Goal: Task Accomplishment & Management: Complete application form

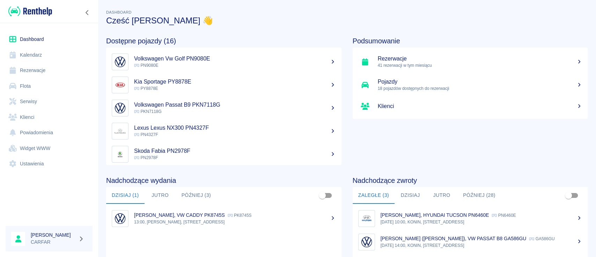
click at [38, 87] on link "Flota" at bounding box center [49, 86] width 87 height 16
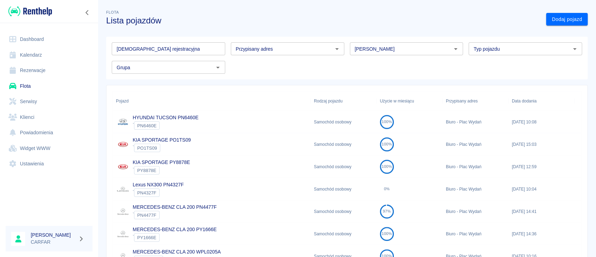
click at [188, 52] on input "Tablica rejestracyjna" at bounding box center [168, 48] width 113 height 13
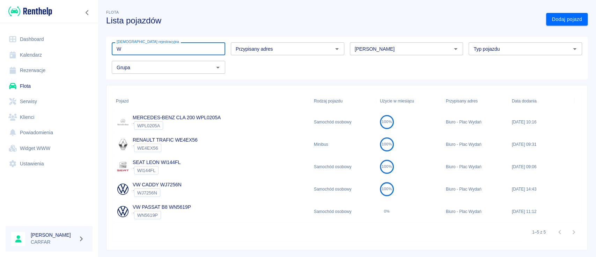
type input "W"
click at [195, 201] on div "VW PASSAT B8 WN5619P ` WN5619P" at bounding box center [211, 211] width 198 height 22
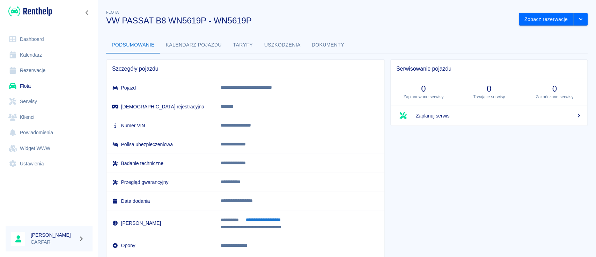
drag, startPoint x: 178, startPoint y: 44, endPoint x: 199, endPoint y: 43, distance: 21.0
click at [178, 44] on button "Kalendarz pojazdu" at bounding box center [193, 45] width 67 height 17
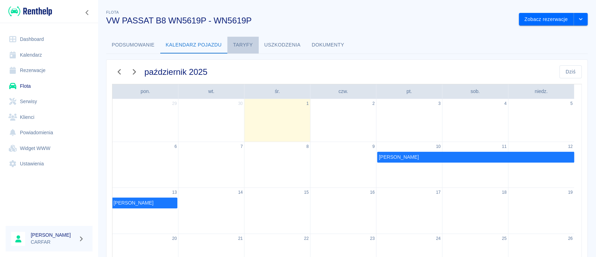
click at [244, 43] on button "Taryfy" at bounding box center [242, 45] width 31 height 17
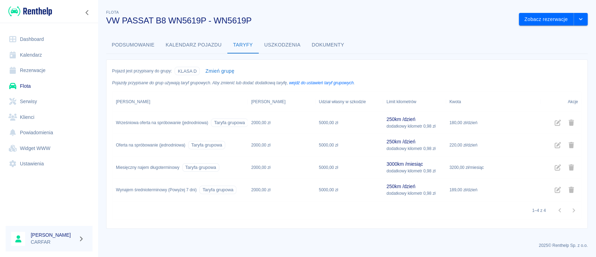
click at [40, 10] on img at bounding box center [30, 12] width 44 height 12
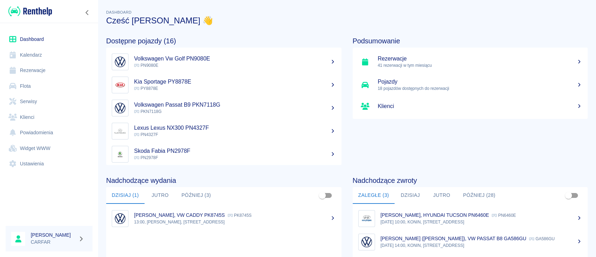
click at [42, 68] on link "Rezerwacje" at bounding box center [49, 70] width 87 height 16
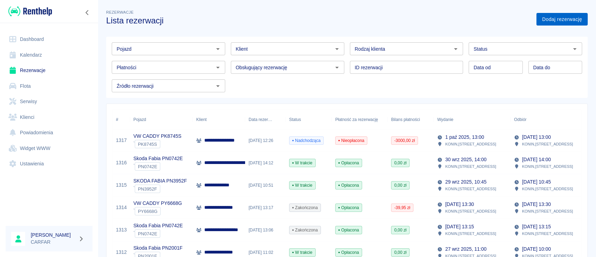
click at [553, 15] on link "Dodaj rezerwację" at bounding box center [561, 19] width 51 height 13
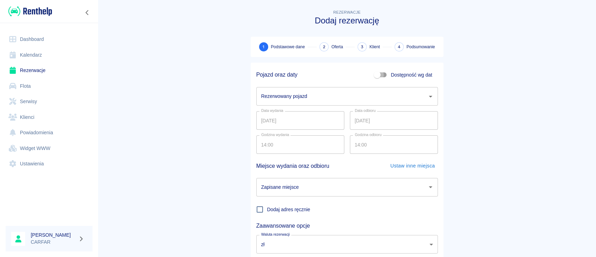
click at [373, 73] on input "Dostępność wg dat" at bounding box center [377, 74] width 40 height 13
checkbox input "true"
click at [296, 94] on input "01.10.2025" at bounding box center [300, 96] width 88 height 19
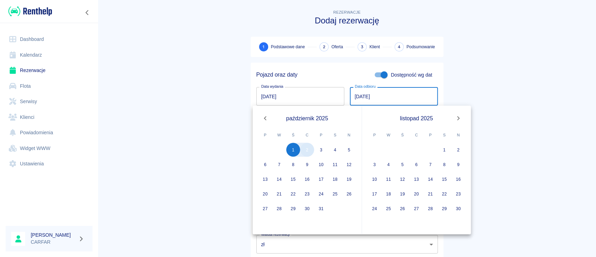
click at [311, 152] on button "2" at bounding box center [307, 149] width 14 height 14
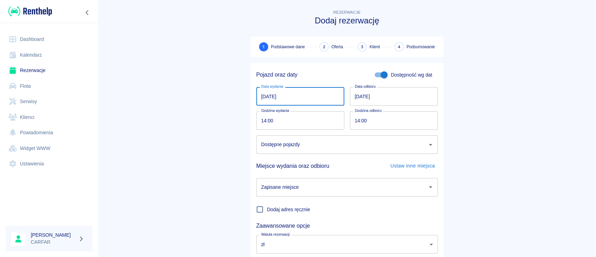
click at [305, 99] on input "01.10.2025" at bounding box center [300, 96] width 88 height 19
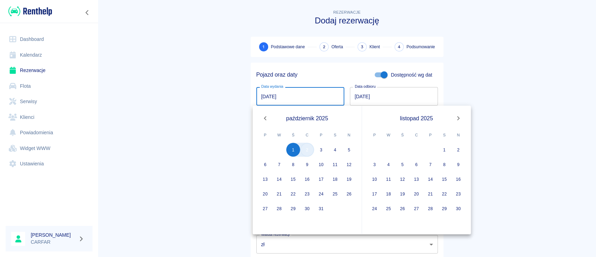
click at [307, 150] on button "2" at bounding box center [307, 149] width 14 height 14
type input "02.10.2025"
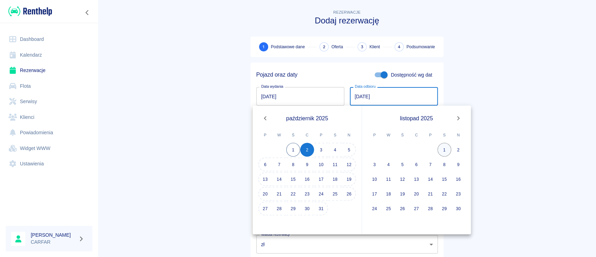
click at [441, 152] on button "1" at bounding box center [444, 149] width 14 height 14
type input "01.11.2025"
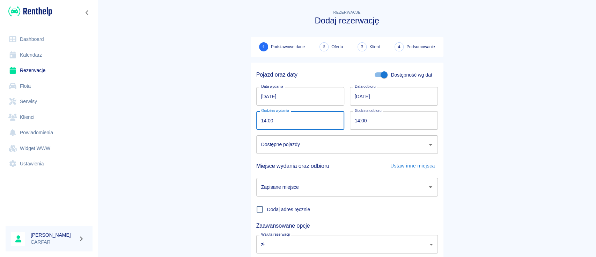
click at [299, 118] on input "14:00" at bounding box center [297, 120] width 83 height 19
type input "15:30"
click at [420, 119] on input "14:00" at bounding box center [391, 120] width 83 height 19
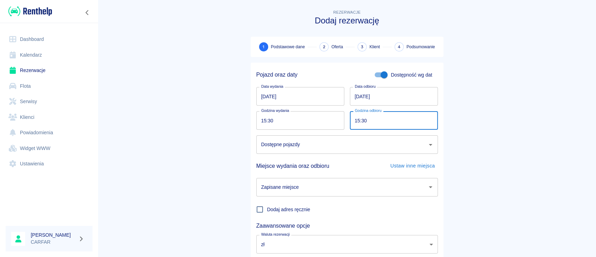
type input "15:30"
click at [507, 118] on main "Rezerwacje Dodaj rezerwację 1 Podstawowe dane 2 Oferta 3 Klient 4 Podsumowanie …" at bounding box center [347, 145] width 498 height 274
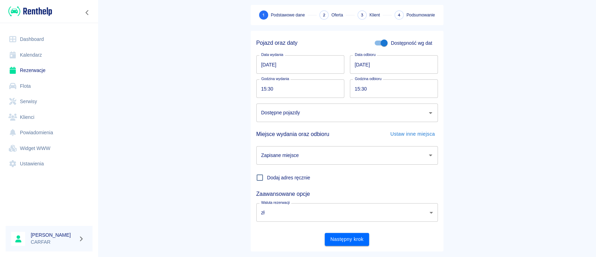
scroll to position [46, 0]
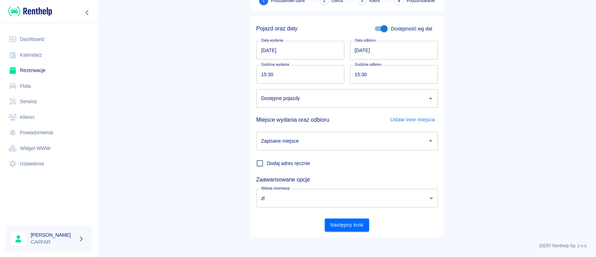
click at [393, 104] on div "Dostępne pojazdy" at bounding box center [347, 98] width 182 height 19
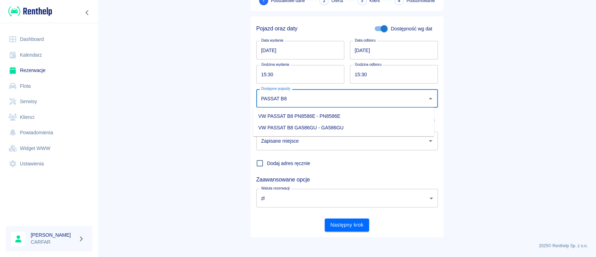
type input "PASSAT B8"
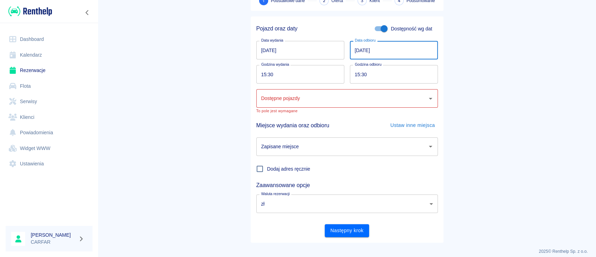
click at [408, 48] on input "01.11.2025" at bounding box center [394, 50] width 88 height 19
click at [472, 47] on main "Rezerwacje Dodaj rezerwację 1 Podstawowe dane 2 Oferta 3 Klient 4 Podsumowanie …" at bounding box center [347, 102] width 498 height 280
click at [305, 97] on input "Dostępne pojazdy" at bounding box center [341, 98] width 165 height 12
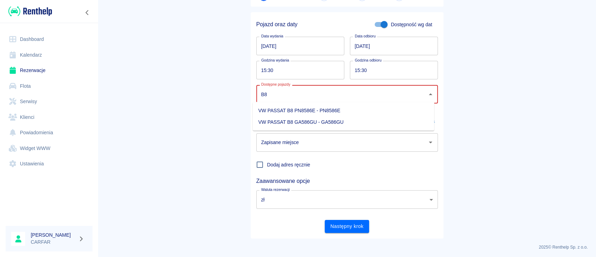
scroll to position [52, 0]
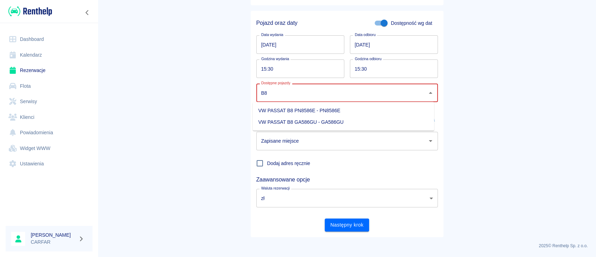
type input "B8"
click at [520, 138] on main "Rezerwacje Dodaj rezerwację 1 Podstawowe dane 2 Oferta 3 Klient 4 Podsumowanie …" at bounding box center [347, 97] width 498 height 280
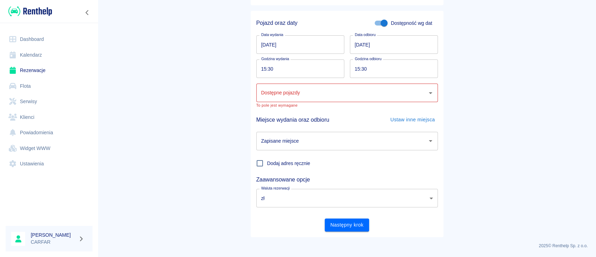
click at [292, 103] on p "To pole jest wymagane" at bounding box center [347, 105] width 182 height 5
type input "WN"
click at [538, 90] on main "Rezerwacje Dodaj rezerwację 1 Podstawowe dane 2 Oferta 3 Klient 4 Podsumowanie …" at bounding box center [347, 97] width 498 height 280
click at [307, 93] on input "Dostępne pojazdy" at bounding box center [341, 93] width 165 height 12
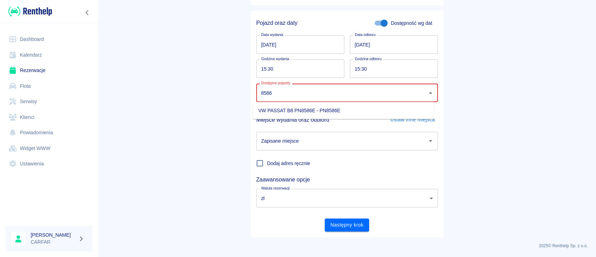
click at [320, 111] on li "VW PASSAT B8 PN8586E - PN8586E" at bounding box center [344, 111] width 182 height 12
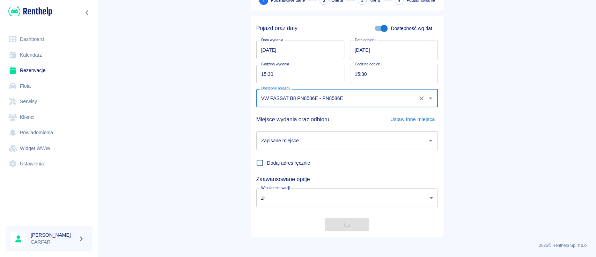
scroll to position [46, 0]
type input "VW PASSAT B8 PN8586E - PN8586E"
click at [417, 52] on input "01.11.2025" at bounding box center [394, 50] width 88 height 19
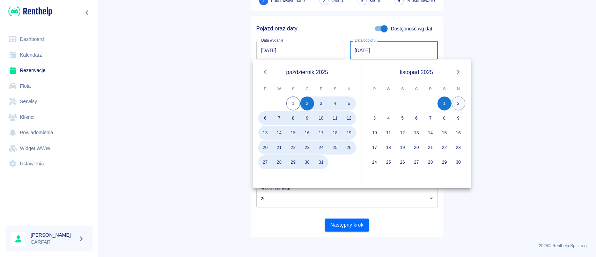
click at [458, 103] on button "2" at bounding box center [458, 103] width 14 height 14
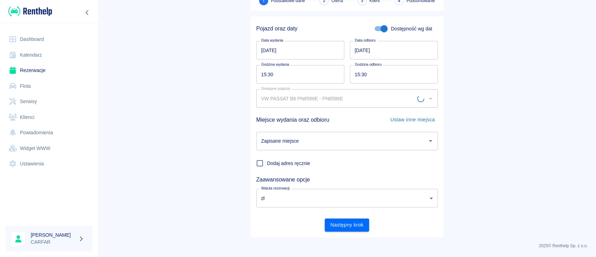
type input "02.11.2025"
click at [352, 139] on input "Zapisane miejsce" at bounding box center [341, 141] width 165 height 12
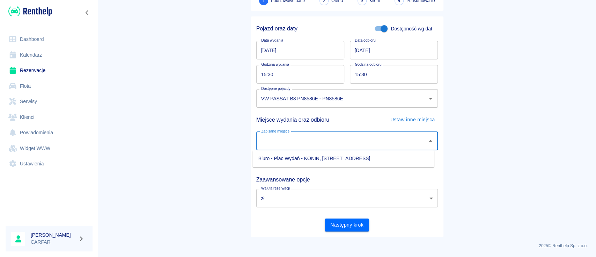
click at [347, 159] on li "Biuro - Plac Wydań - KONIN, Kolejowa 1C" at bounding box center [344, 159] width 182 height 12
type input "Biuro - Plac Wydań - KONIN, Kolejowa 1C"
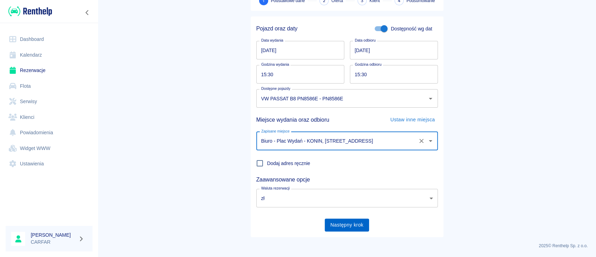
click at [348, 226] on button "Następny krok" at bounding box center [347, 224] width 44 height 13
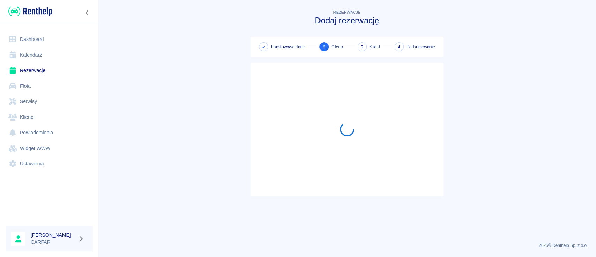
scroll to position [0, 0]
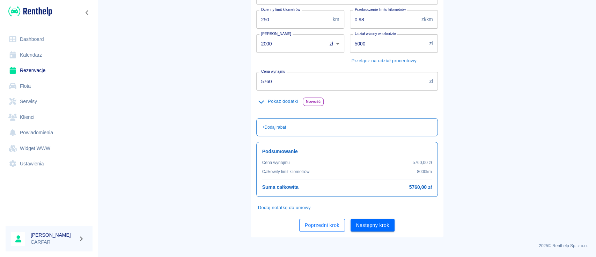
click at [313, 229] on button "Poprzedni krok" at bounding box center [322, 225] width 46 height 13
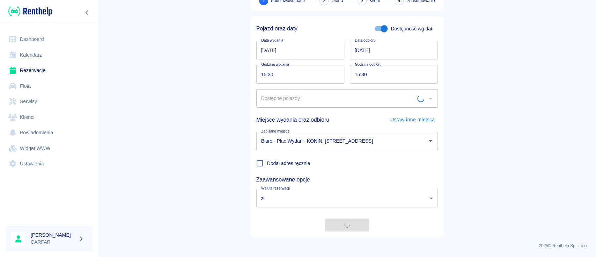
type input "VW PASSAT B8 PN8586E - PN8586E"
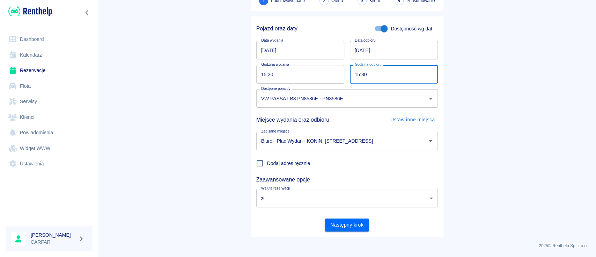
click at [355, 74] on input "15:30" at bounding box center [391, 74] width 83 height 19
type input "14:30"
click at [499, 92] on main "Rezerwacje Dodaj rezerwację 1 Podstawowe dane 2 Oferta 3 Klient 4 Podsumowanie …" at bounding box center [347, 99] width 498 height 274
click at [348, 222] on button "Następny krok" at bounding box center [347, 224] width 44 height 13
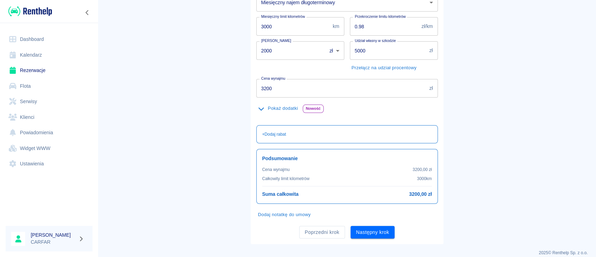
scroll to position [118, 0]
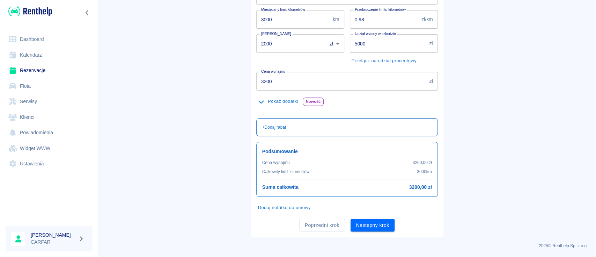
click at [276, 126] on p "+ Dodaj rabat" at bounding box center [274, 127] width 24 height 6
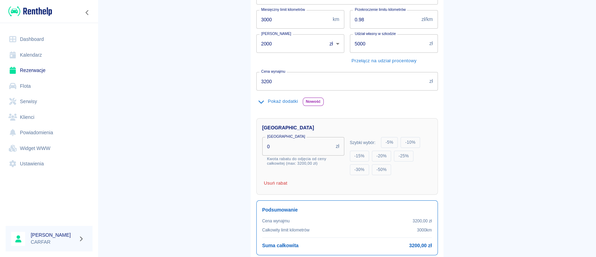
click at [281, 102] on button "Pokaż dodatki" at bounding box center [278, 101] width 44 height 11
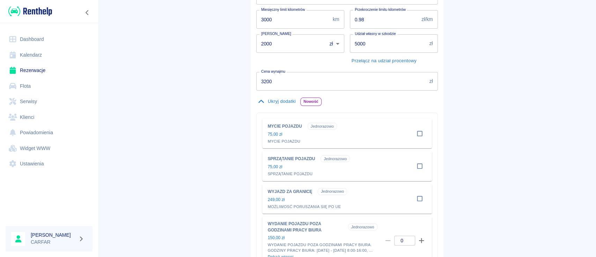
scroll to position [165, 0]
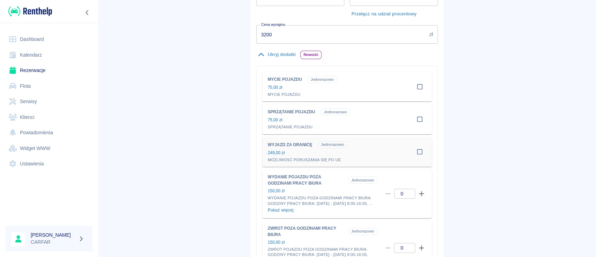
click at [418, 155] on input "checkbox" at bounding box center [419, 151] width 13 height 13
checkbox input "true"
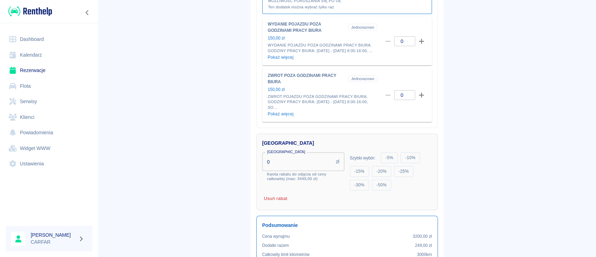
scroll to position [413, 0]
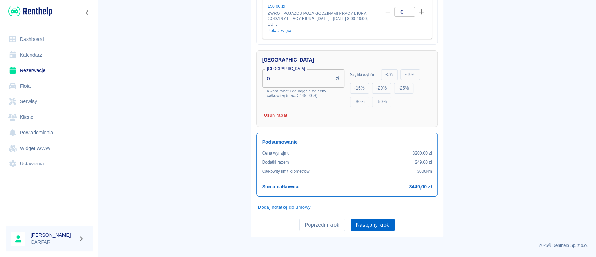
click at [377, 227] on button "Następny krok" at bounding box center [372, 224] width 44 height 13
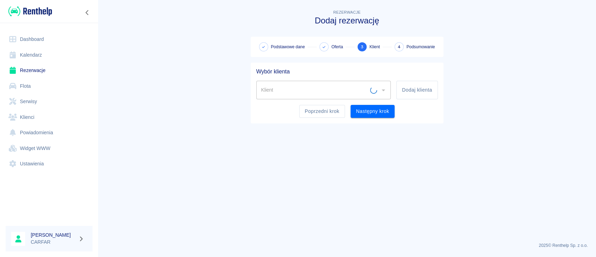
scroll to position [0, 0]
click at [418, 94] on button "Dodaj klienta" at bounding box center [416, 90] width 41 height 19
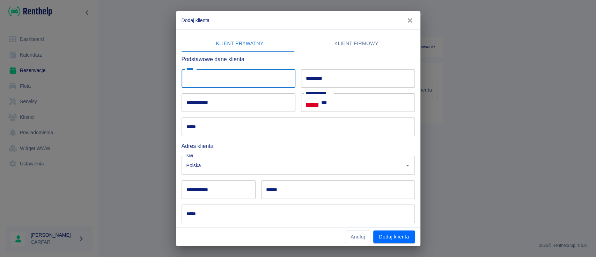
click at [243, 75] on input "*****" at bounding box center [239, 78] width 114 height 19
type input "*******"
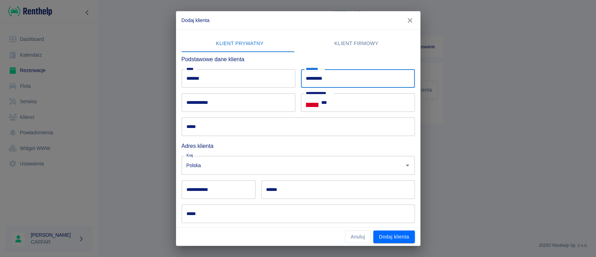
type input "*********"
click at [360, 99] on input "***" at bounding box center [368, 102] width 94 height 19
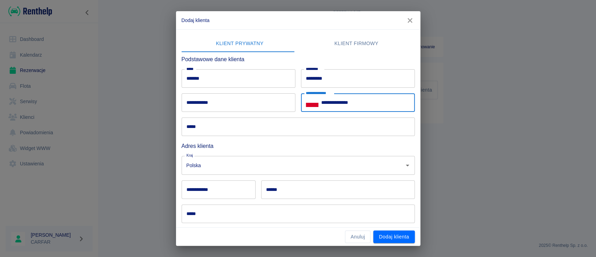
type input "**********"
click at [264, 103] on input "**********" at bounding box center [239, 102] width 114 height 19
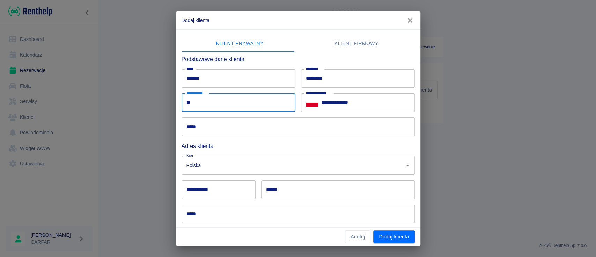
type input "*"
type input "**********"
click at [222, 126] on input "*****" at bounding box center [298, 126] width 233 height 19
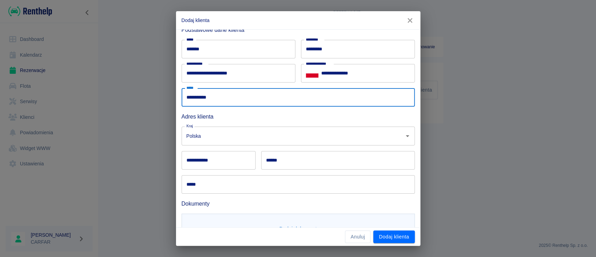
scroll to position [58, 0]
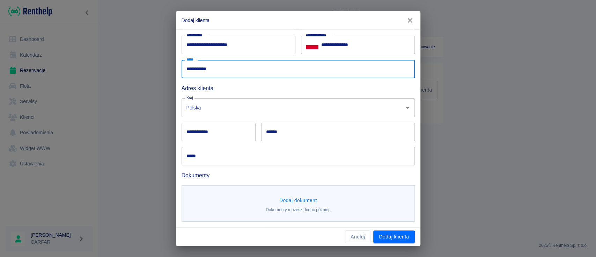
type input "**********"
click at [234, 126] on input "**********" at bounding box center [219, 132] width 74 height 19
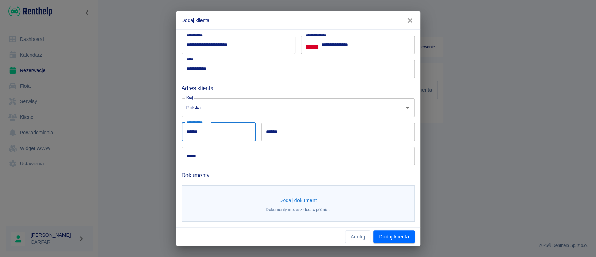
type input "******"
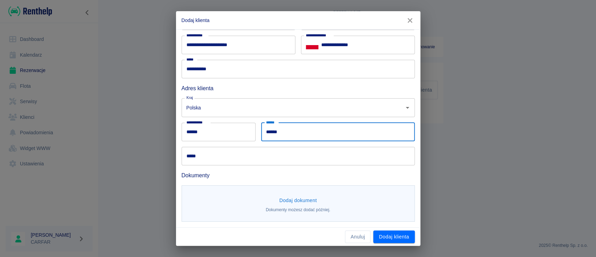
type input "******"
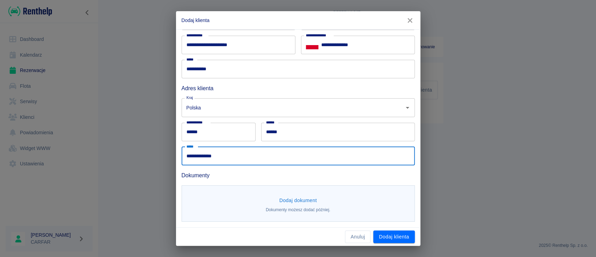
drag, startPoint x: 208, startPoint y: 157, endPoint x: 164, endPoint y: 157, distance: 44.0
click at [164, 157] on div "**********" at bounding box center [298, 128] width 596 height 257
drag, startPoint x: 237, startPoint y: 156, endPoint x: 162, endPoint y: 161, distance: 75.2
click at [162, 161] on div "**********" at bounding box center [298, 128] width 596 height 257
drag, startPoint x: 220, startPoint y: 153, endPoint x: 226, endPoint y: 153, distance: 6.3
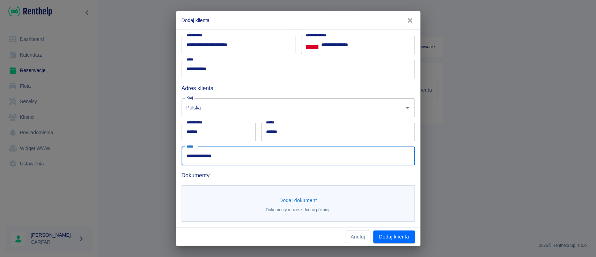
click at [221, 153] on input "**********" at bounding box center [298, 156] width 233 height 19
click at [219, 154] on input "**********" at bounding box center [298, 156] width 233 height 19
click at [221, 154] on input "**********" at bounding box center [298, 156] width 233 height 19
type input "**********"
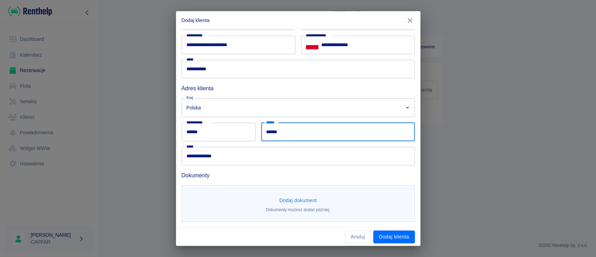
drag, startPoint x: 330, startPoint y: 134, endPoint x: 238, endPoint y: 133, distance: 91.5
click at [238, 133] on div "**********" at bounding box center [295, 78] width 239 height 173
type input "******"
click at [301, 191] on div "Dodaj dokument Dokumenty możesz dodać później." at bounding box center [298, 203] width 233 height 37
click at [303, 198] on button "Dodaj dokument" at bounding box center [297, 200] width 43 height 13
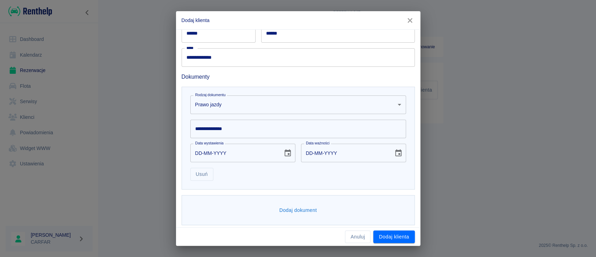
scroll to position [159, 0]
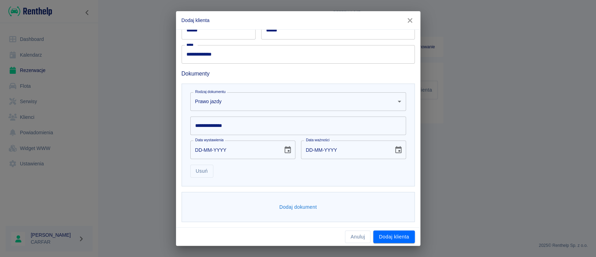
click at [255, 126] on input "**********" at bounding box center [298, 125] width 216 height 19
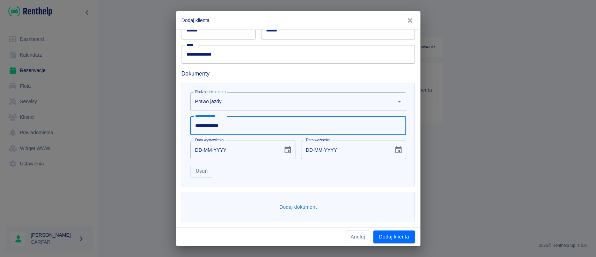
type input "**********"
click at [266, 152] on input "DD-MM-YYYY" at bounding box center [234, 149] width 88 height 19
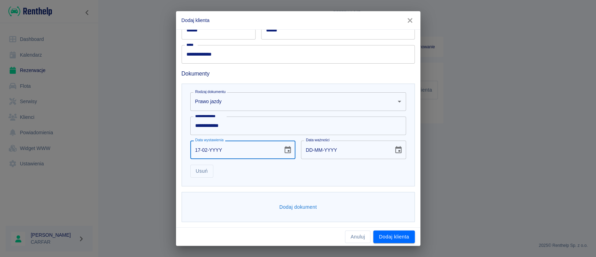
type input "17-02-0002"
type input "17-02-0012"
type input "17-02-0020"
type input "17-02-0030"
type input "17-02-0201"
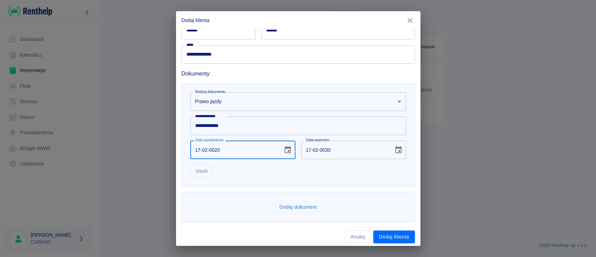
type input "17-02-0211"
type input "17-02-2016"
type input "17-02-2026"
type input "17-02-2016"
click at [327, 171] on div "Usuń" at bounding box center [295, 168] width 221 height 19
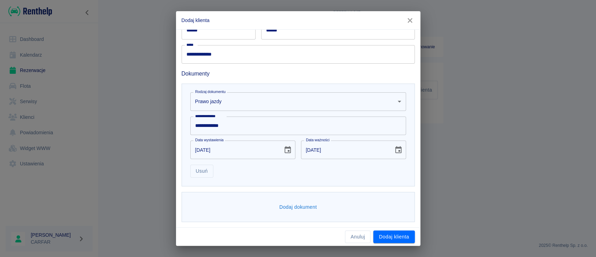
click at [309, 207] on button "Dodaj dokument" at bounding box center [297, 206] width 43 height 13
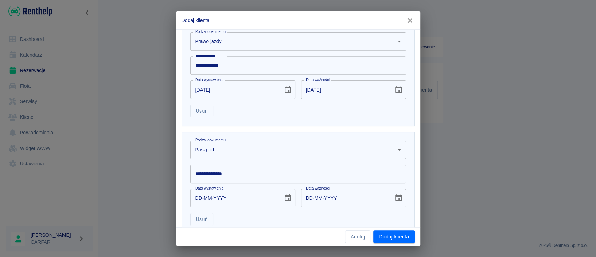
scroll to position [252, 0]
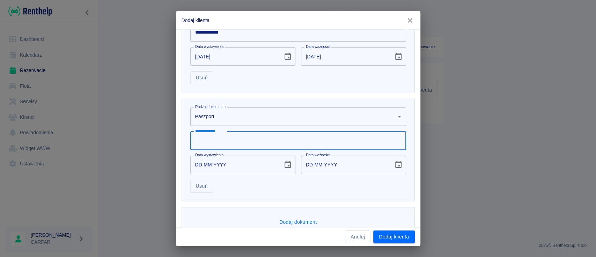
click at [270, 146] on input "**********" at bounding box center [298, 140] width 216 height 19
type input "*********"
click at [249, 162] on input "DD-MM-YYYY" at bounding box center [234, 164] width 88 height 19
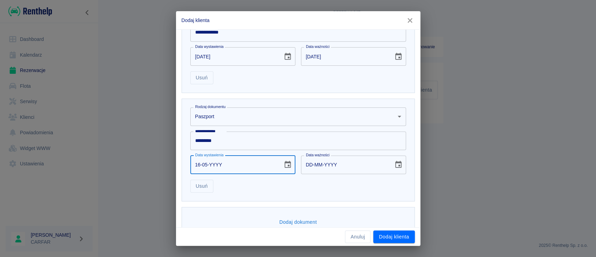
type input "16-05-0002"
type input "16-05-0012"
type input "16-05-0020"
type input "16-05-0030"
type input "16-05-0202"
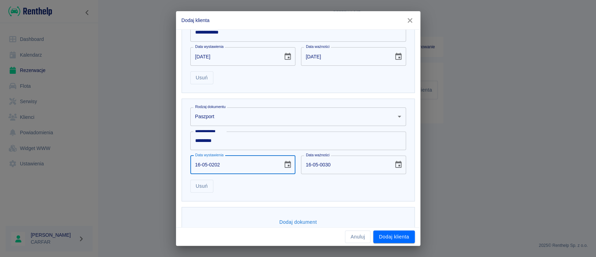
type input "16-05-0212"
type input "16-05-2025"
type input "16-05-2035"
type input "16-05-2025"
click at [274, 185] on div "Usuń" at bounding box center [295, 183] width 221 height 19
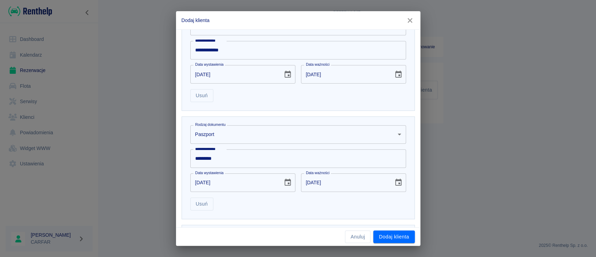
scroll to position [267, 0]
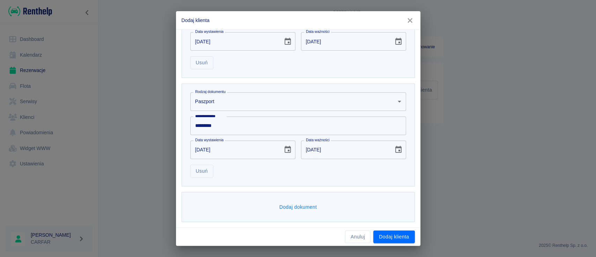
click at [393, 234] on button "Dodaj klienta" at bounding box center [393, 236] width 41 height 13
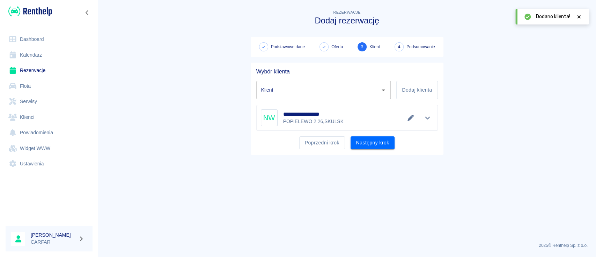
type input "NORBERT WIKTORSKI (+48605665419)"
click at [427, 118] on icon "Pokaż szczegóły" at bounding box center [427, 118] width 8 height 6
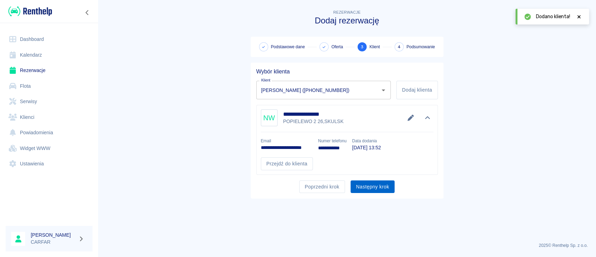
click at [386, 182] on button "Następny krok" at bounding box center [372, 186] width 44 height 13
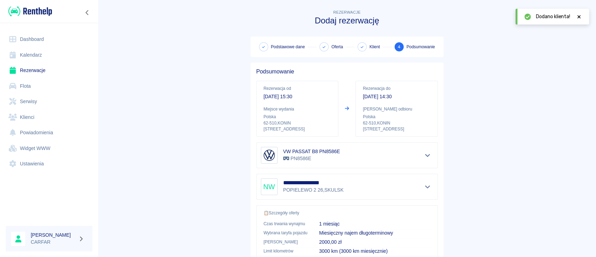
scroll to position [130, 0]
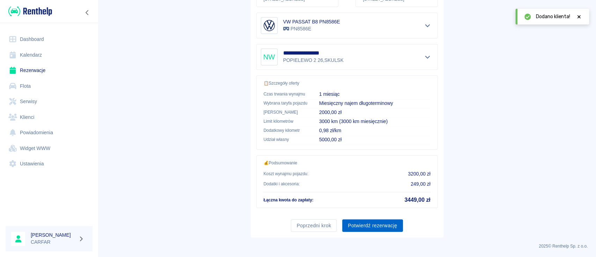
click at [367, 223] on button "Potwierdź rezerwację" at bounding box center [372, 225] width 60 height 13
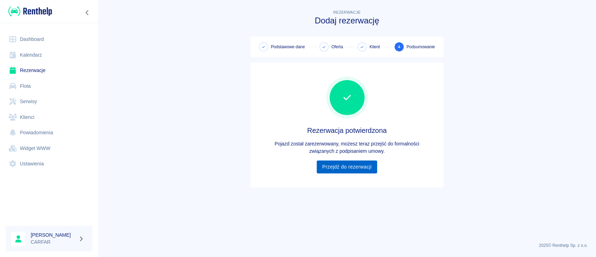
click at [357, 170] on link "Przejdź do rezerwacji" at bounding box center [347, 166] width 60 height 13
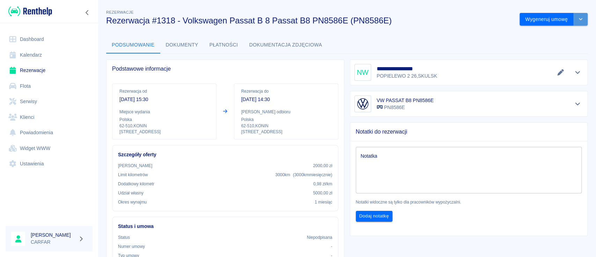
click at [578, 19] on icon "drop-down" at bounding box center [581, 19] width 6 height 5
click at [549, 45] on li "Podgląd umowy" at bounding box center [546, 46] width 57 height 12
click at [578, 20] on icon "drop-down" at bounding box center [581, 19] width 6 height 5
click at [561, 44] on li "Podgląd umowy" at bounding box center [546, 46] width 57 height 12
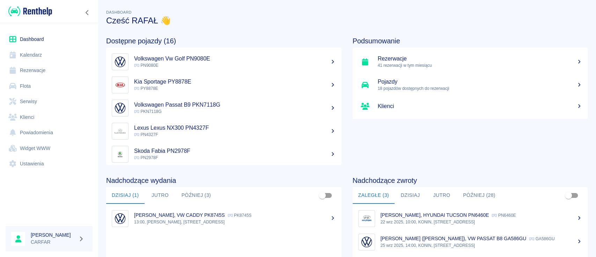
click at [34, 83] on link "Flota" at bounding box center [49, 86] width 87 height 16
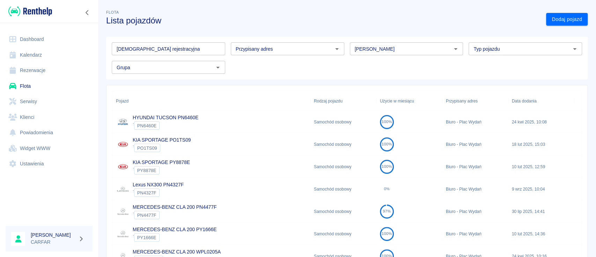
click at [37, 64] on link "Rezerwacje" at bounding box center [49, 70] width 87 height 16
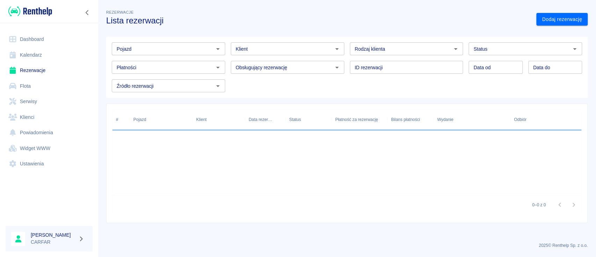
click at [155, 52] on input "Pojazd" at bounding box center [163, 48] width 98 height 9
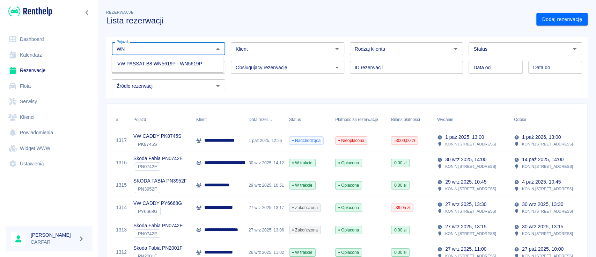
click at [162, 62] on li "VW PASSAT B8 WN5619P - WN5619P" at bounding box center [168, 64] width 112 height 12
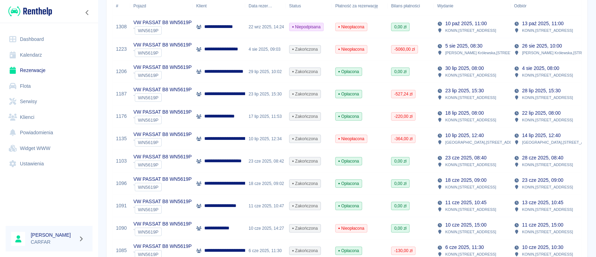
scroll to position [34, 0]
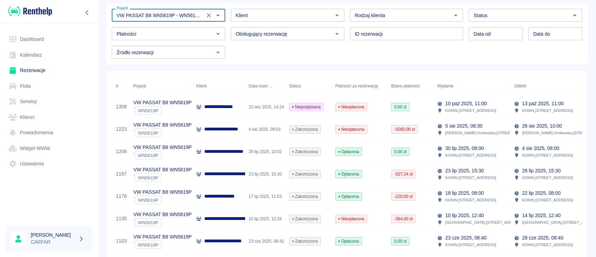
type input "VW PASSAT B8 WN5619P - WN5619P"
click at [203, 104] on div "**********" at bounding box center [224, 106] width 56 height 7
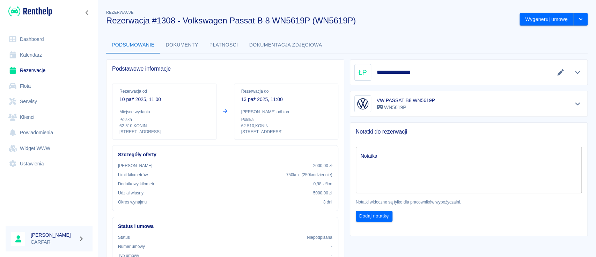
click at [42, 67] on link "Rezerwacje" at bounding box center [49, 70] width 87 height 16
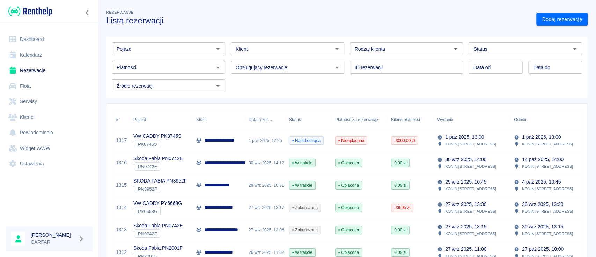
click at [156, 45] on input "Pojazd" at bounding box center [163, 48] width 98 height 9
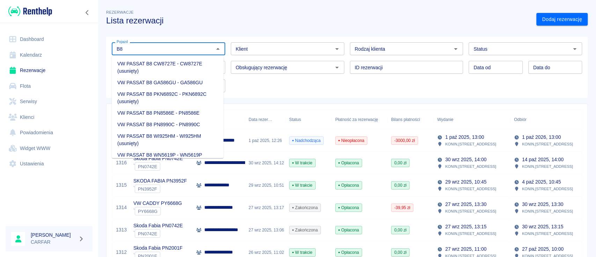
type input "B8"
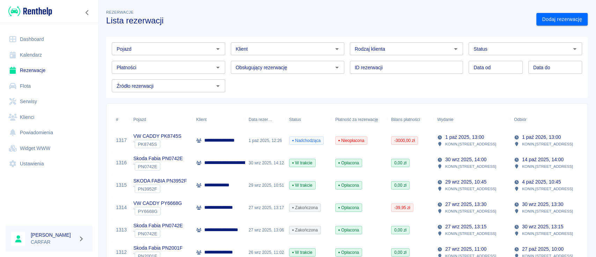
click at [35, 7] on img at bounding box center [30, 12] width 44 height 12
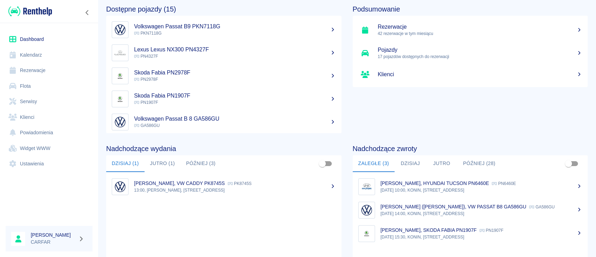
scroll to position [46, 0]
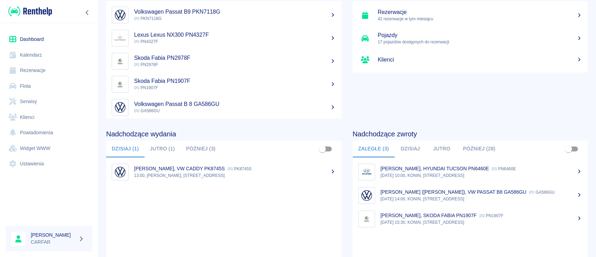
click at [162, 152] on button "Jutro (1)" at bounding box center [163, 148] width 36 height 17
click at [206, 150] on button "Później (3)" at bounding box center [200, 148] width 41 height 17
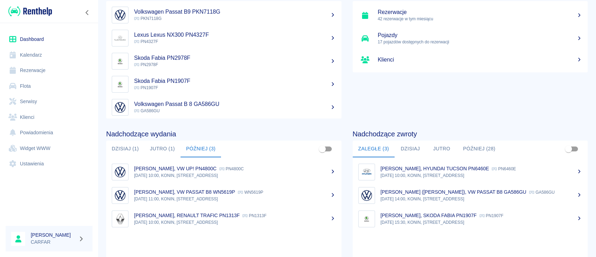
click at [125, 147] on button "Dzisiaj (1)" at bounding box center [125, 148] width 38 height 17
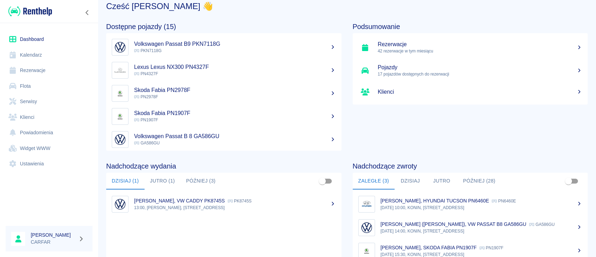
scroll to position [0, 0]
